Goal: Navigation & Orientation: Find specific page/section

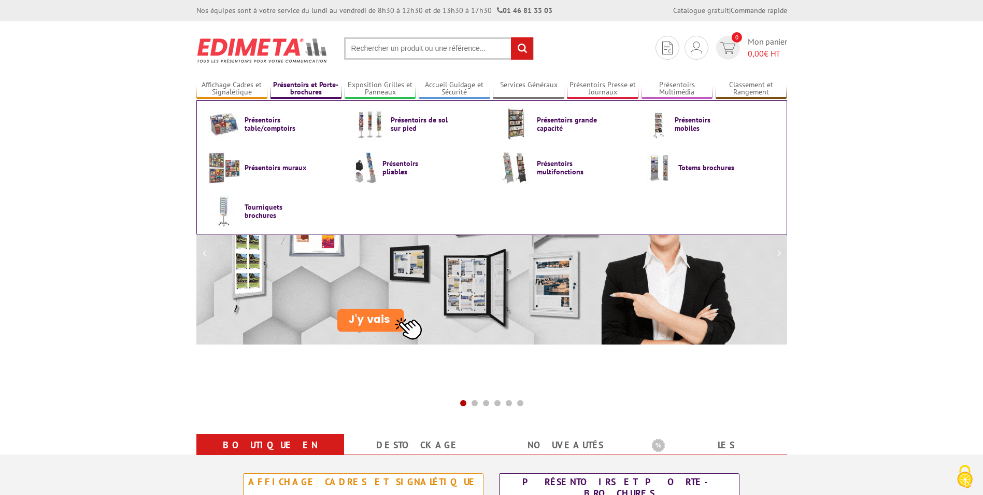
click at [299, 88] on link "Présentoirs et Porte-brochures" at bounding box center [307, 88] width 72 height 17
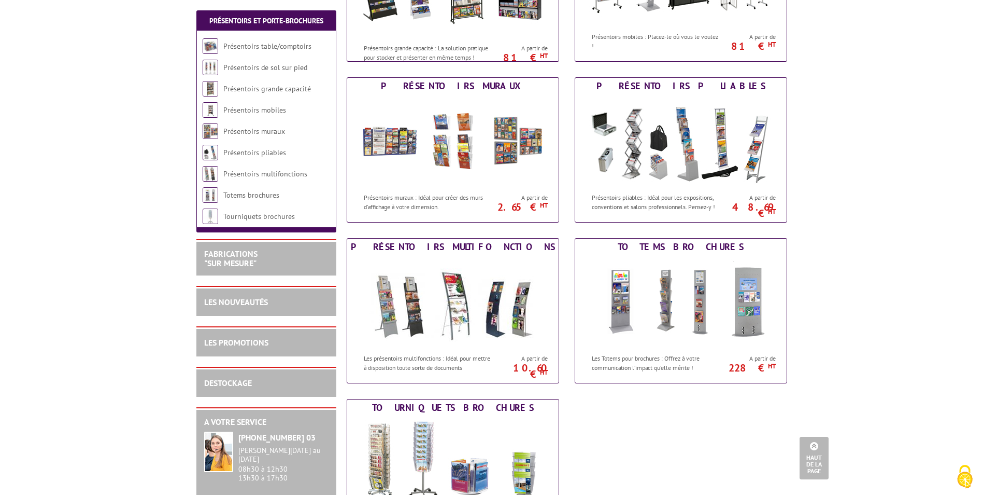
scroll to position [363, 0]
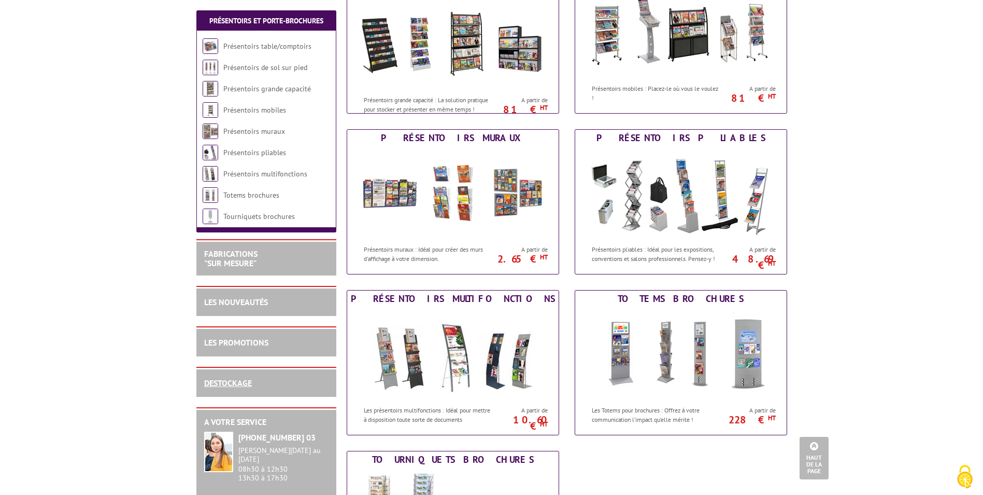
click at [240, 381] on link "DESTOCKAGE" at bounding box center [228, 382] width 48 height 10
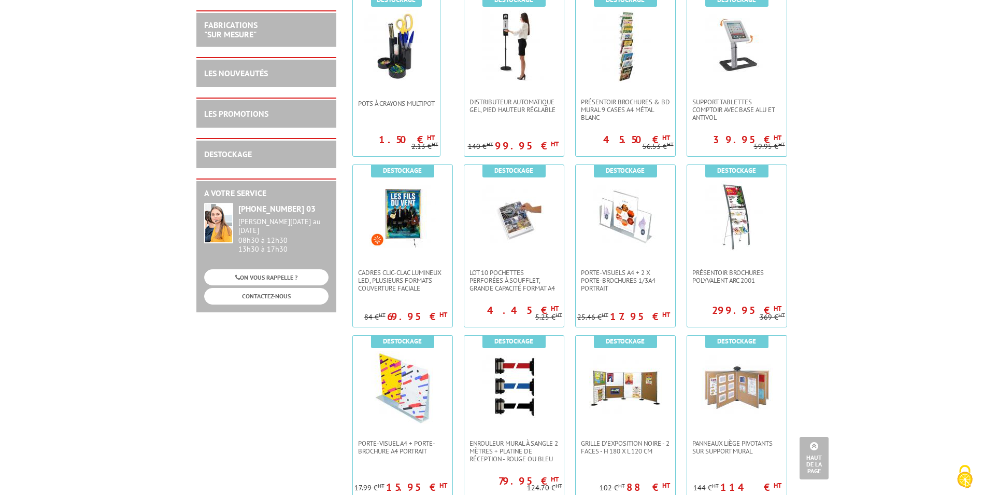
scroll to position [1244, 0]
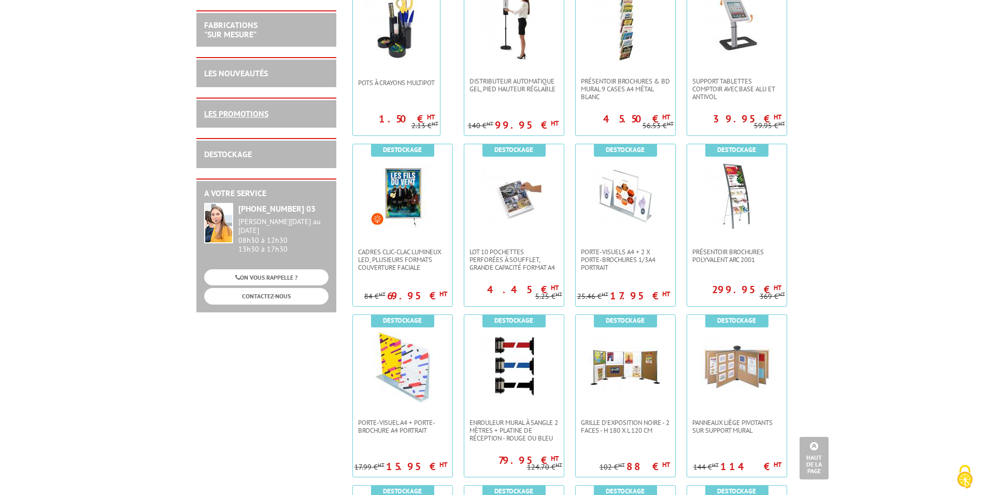
click at [258, 112] on link "LES PROMOTIONS" at bounding box center [236, 113] width 64 height 10
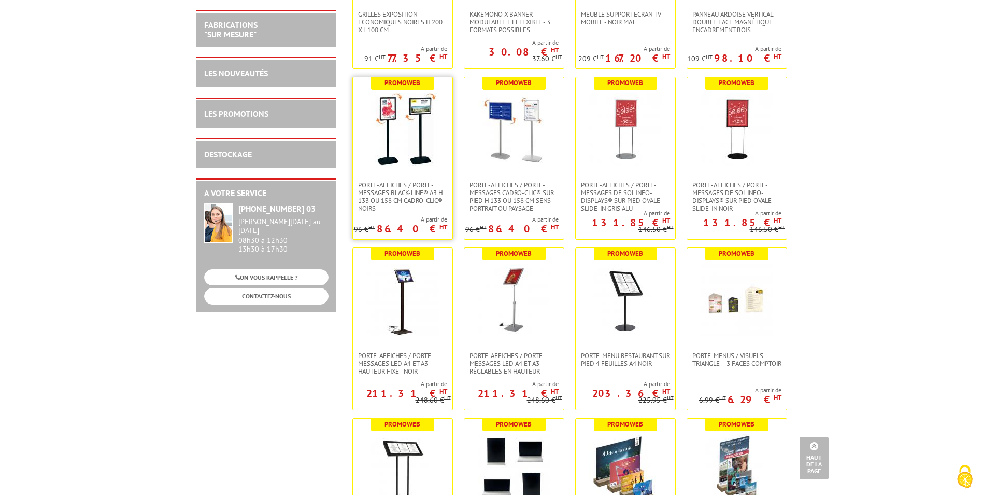
scroll to position [1348, 0]
